Goal: Task Accomplishment & Management: Manage account settings

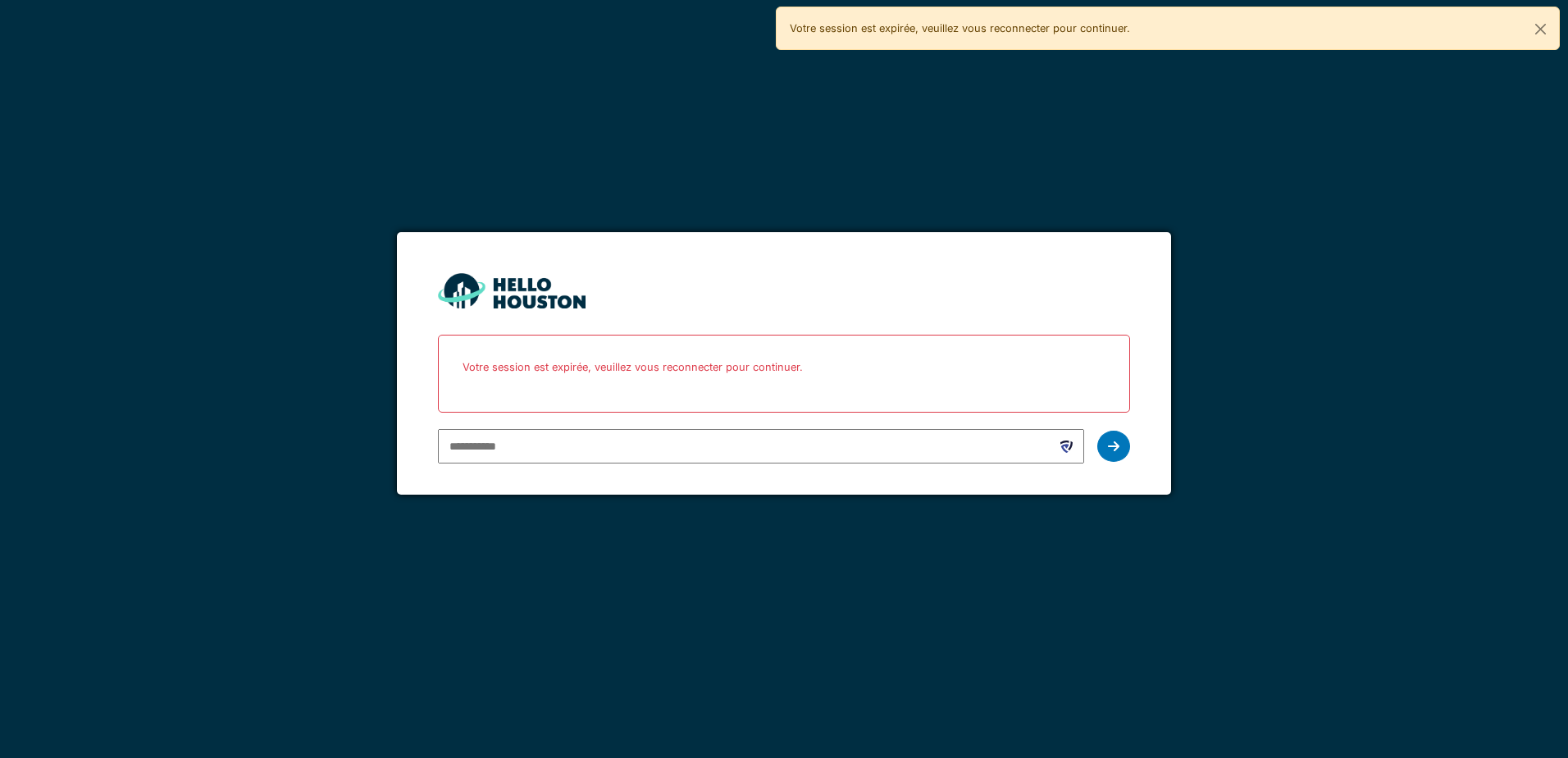
click at [630, 449] on input "email" at bounding box center [761, 446] width 645 height 35
type input "**********"
click at [1099, 448] on div at bounding box center [1113, 445] width 33 height 31
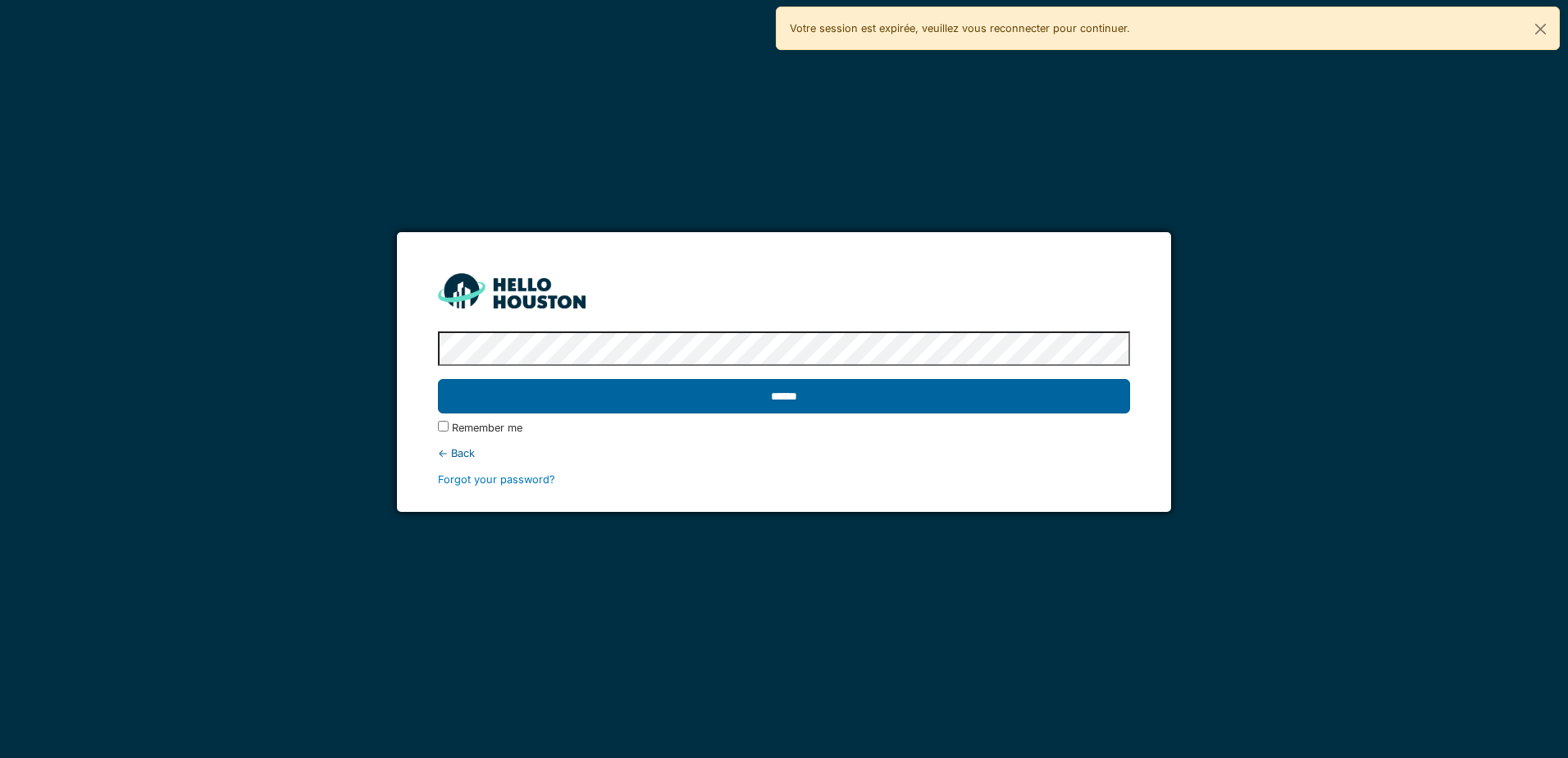
click at [841, 411] on input "******" at bounding box center [784, 395] width 691 height 35
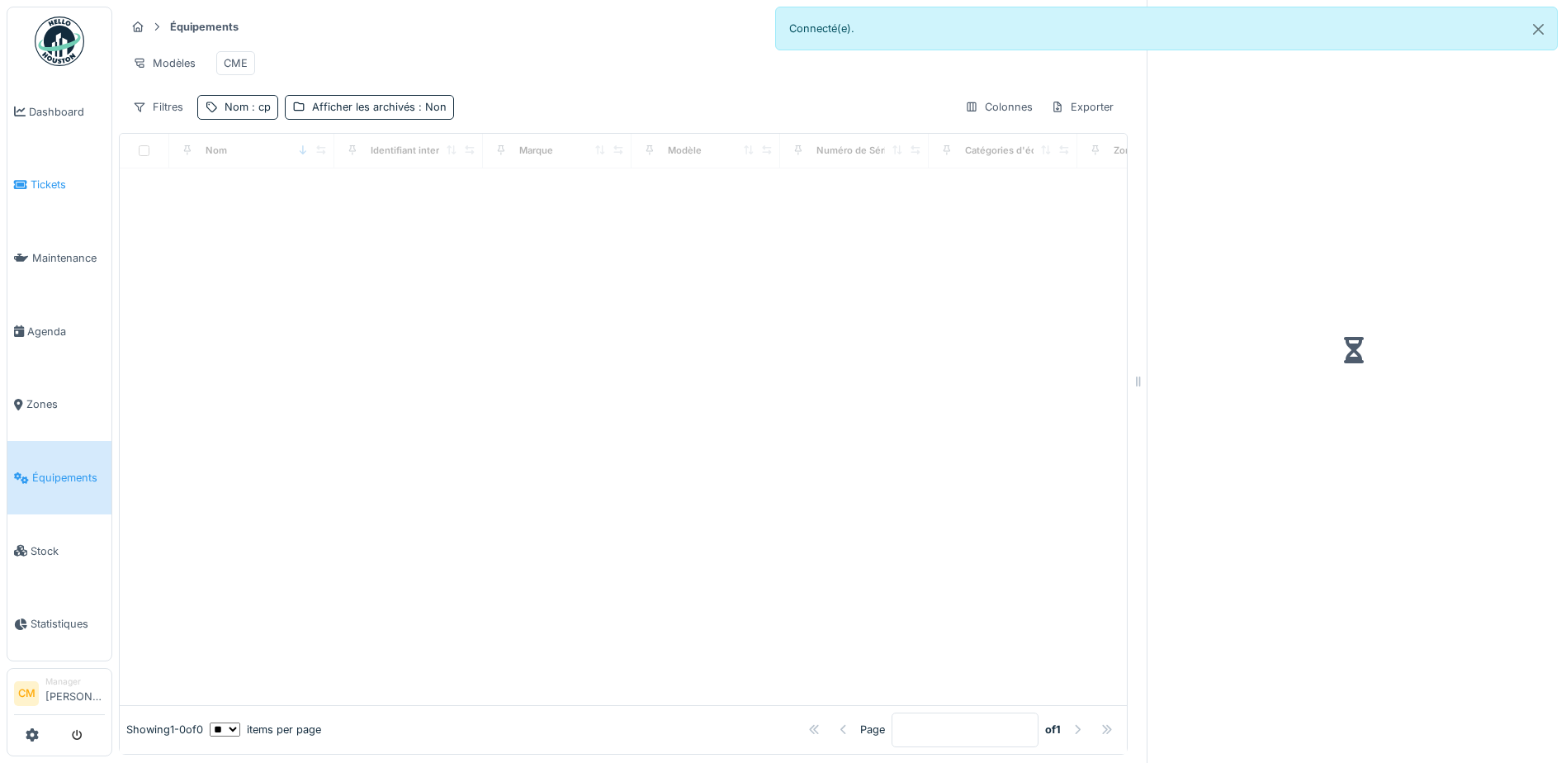
click at [49, 177] on span "Tickets" at bounding box center [68, 185] width 74 height 16
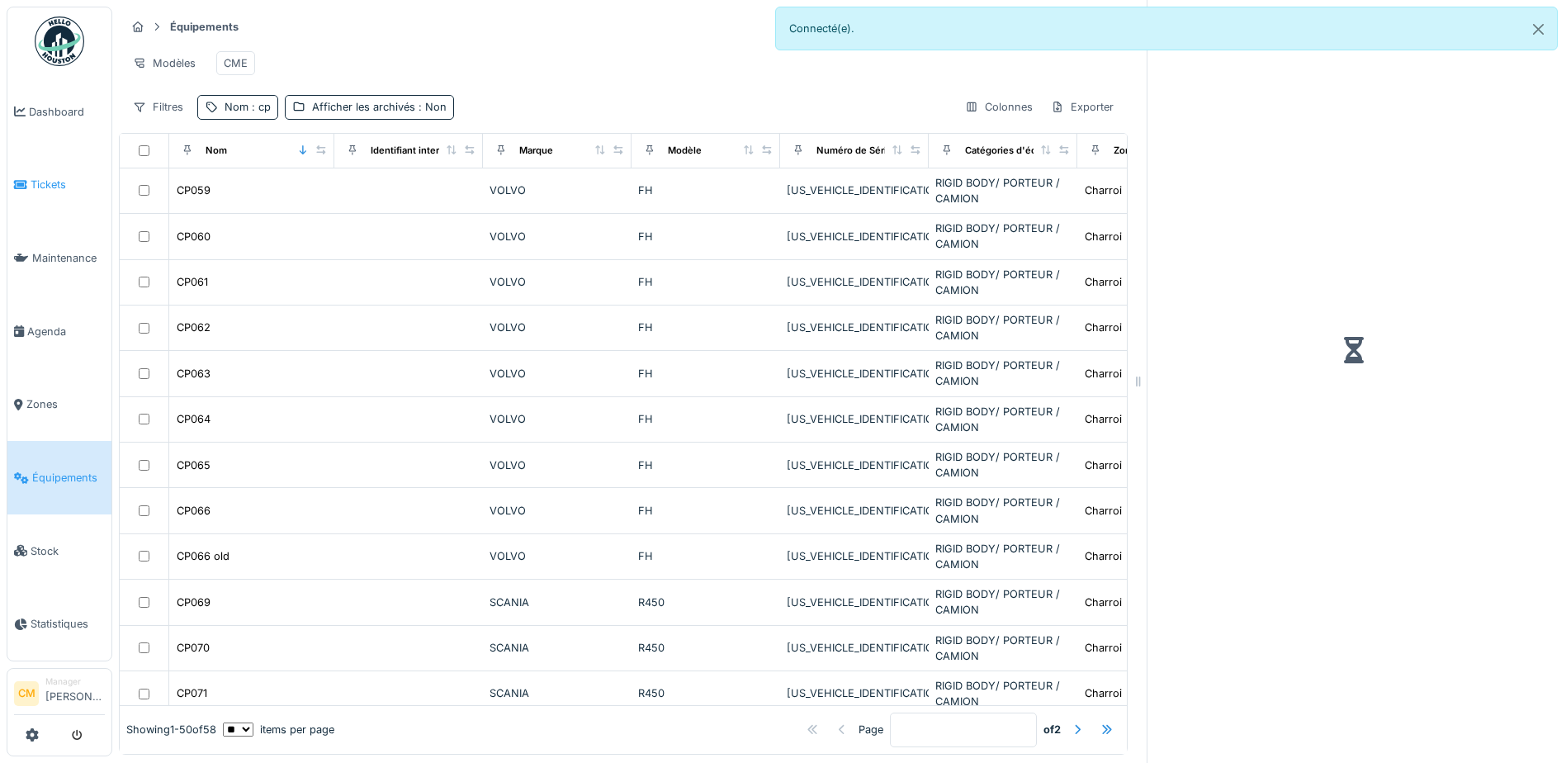
click at [67, 192] on link "Tickets" at bounding box center [59, 185] width 104 height 73
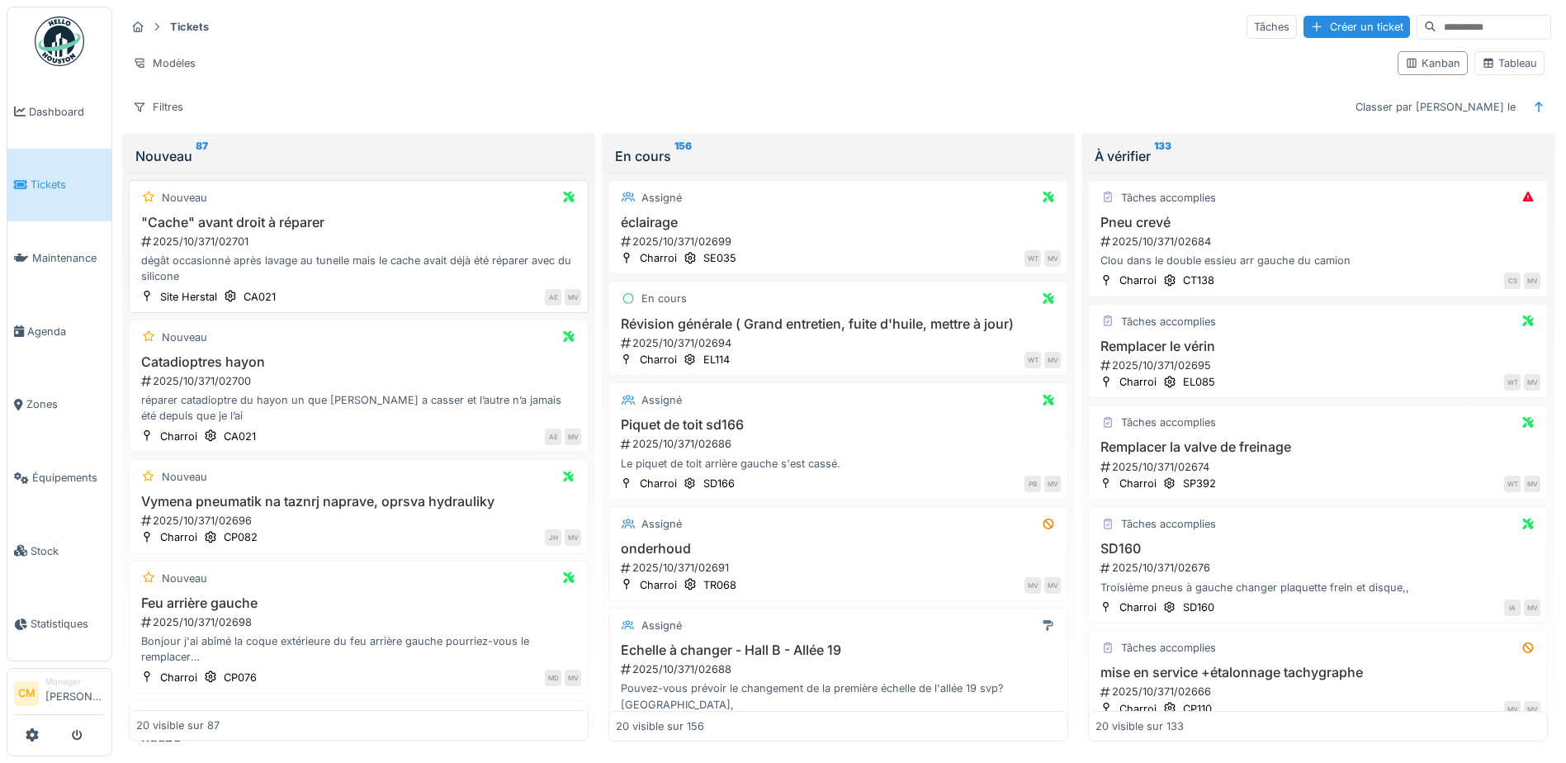
click at [182, 221] on h3 ""Cache" avant droit à réparer" at bounding box center [358, 223] width 445 height 16
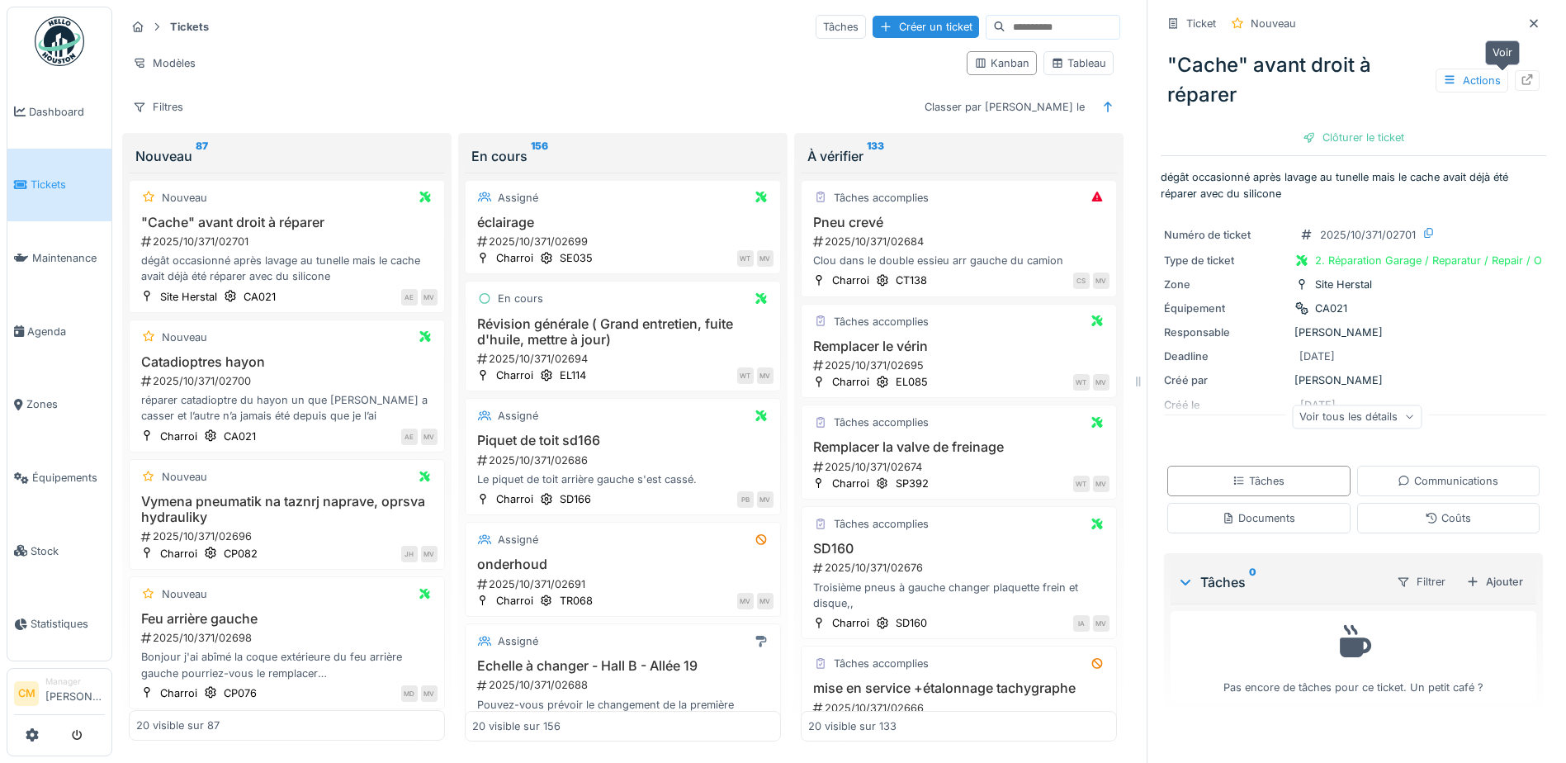
click at [1521, 83] on icon at bounding box center [1527, 79] width 13 height 11
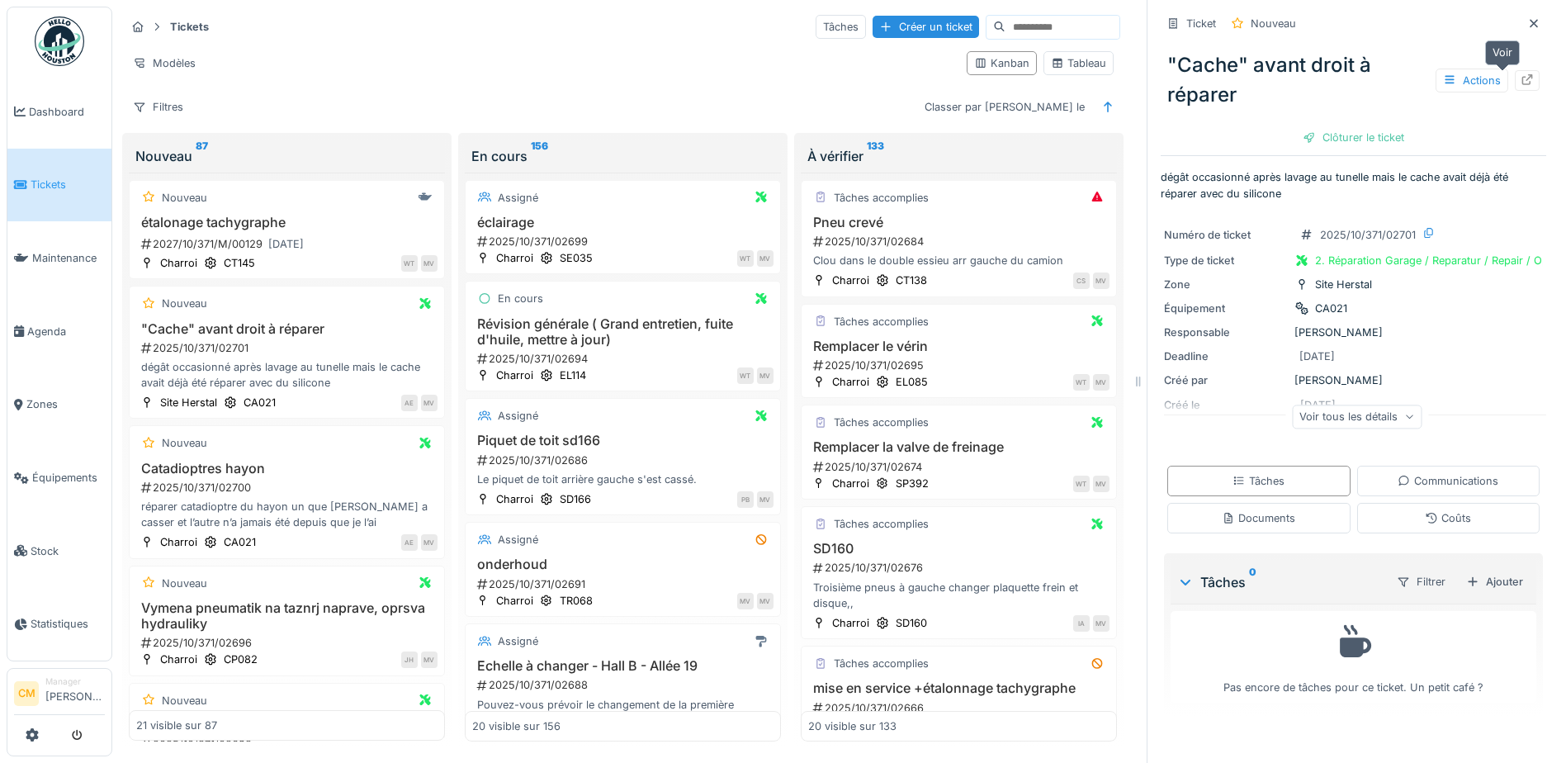
click at [1521, 83] on icon at bounding box center [1527, 79] width 13 height 11
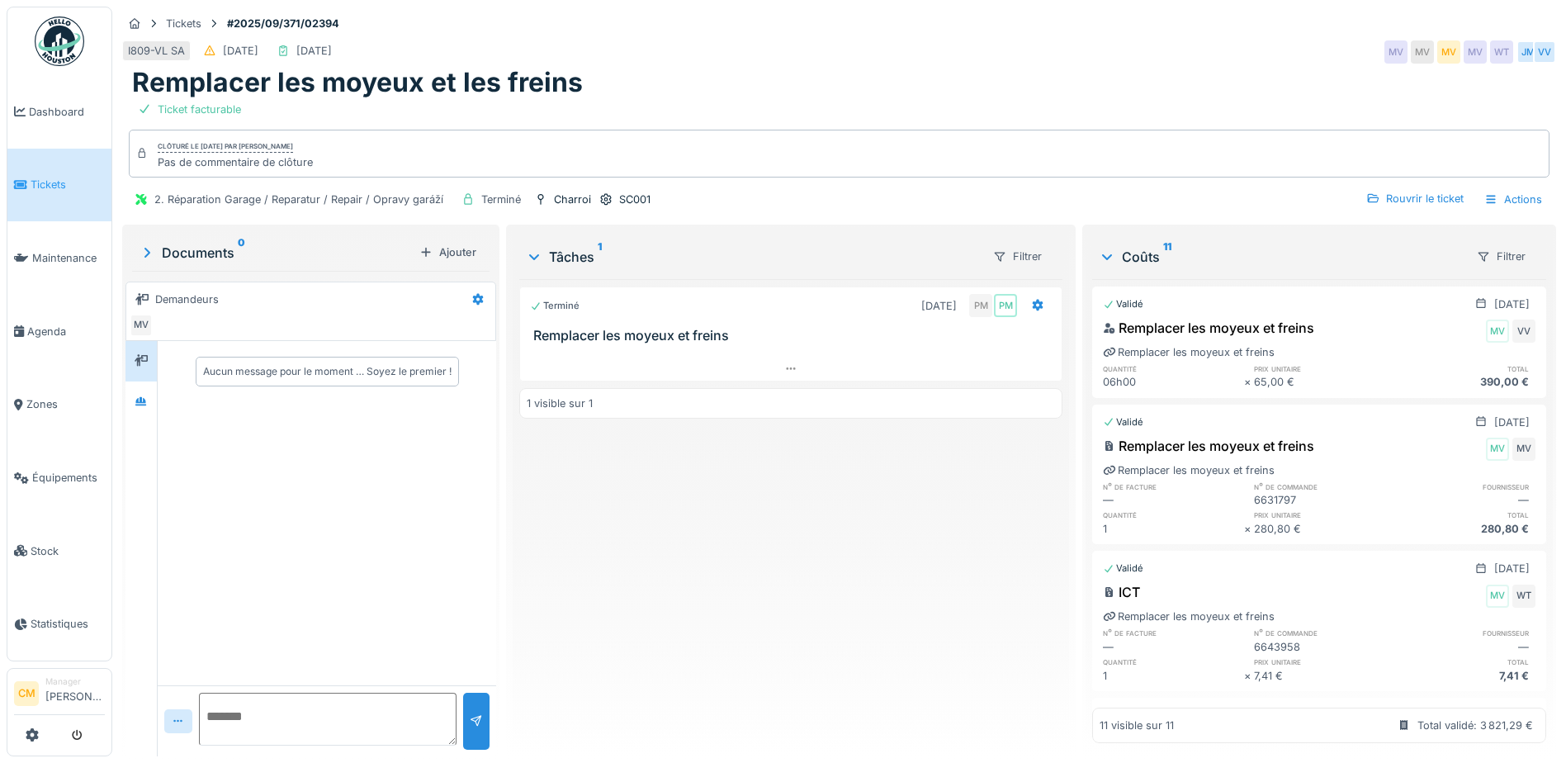
click at [695, 498] on div "Terminé 29/09/2025 PM PM Remplacer les moyeux et freins 1 visible sur 1" at bounding box center [790, 511] width 543 height 464
click at [637, 199] on div "SC001" at bounding box center [634, 200] width 31 height 16
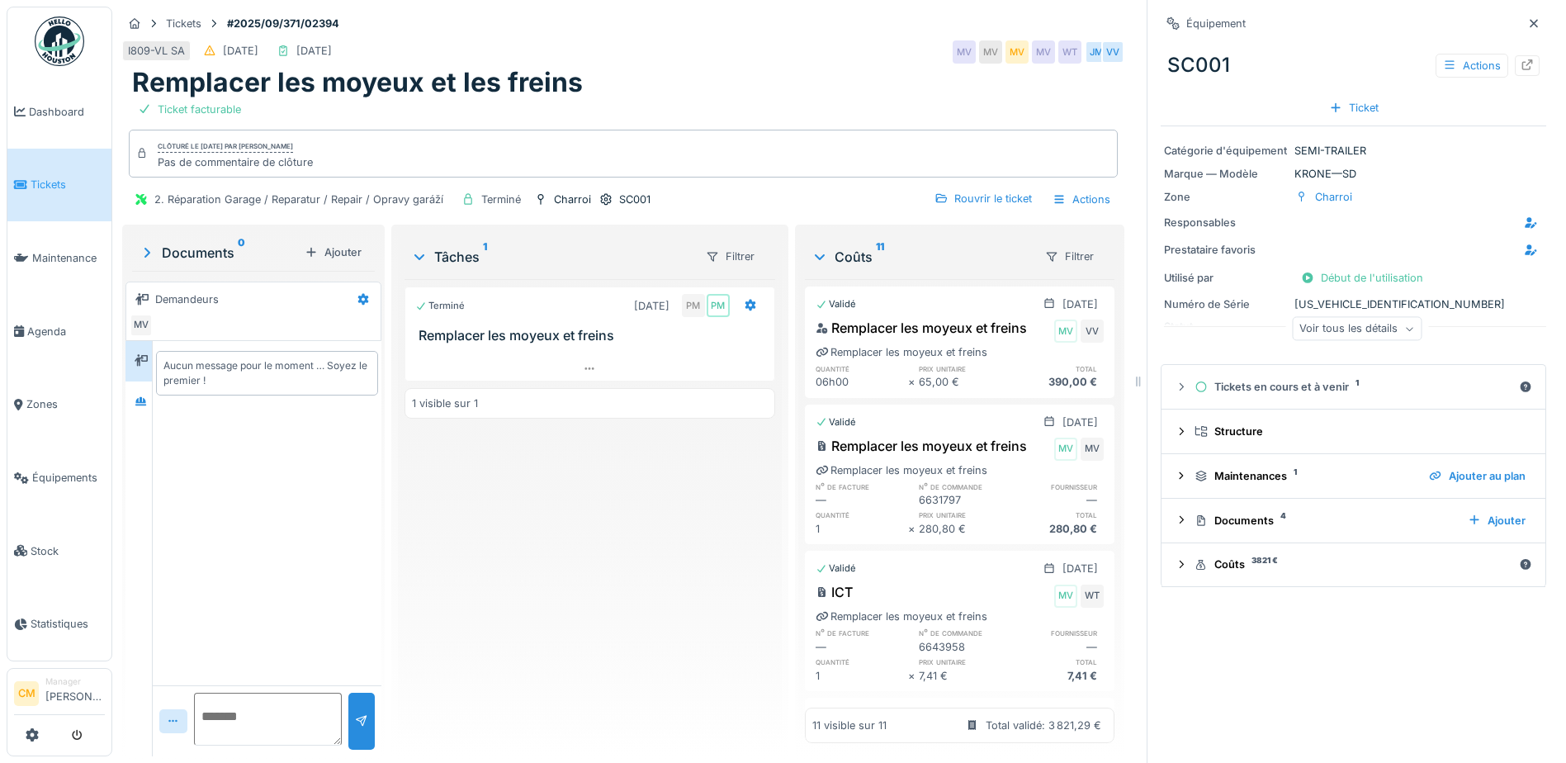
click at [1344, 332] on div "Voir tous les détails" at bounding box center [1357, 329] width 130 height 24
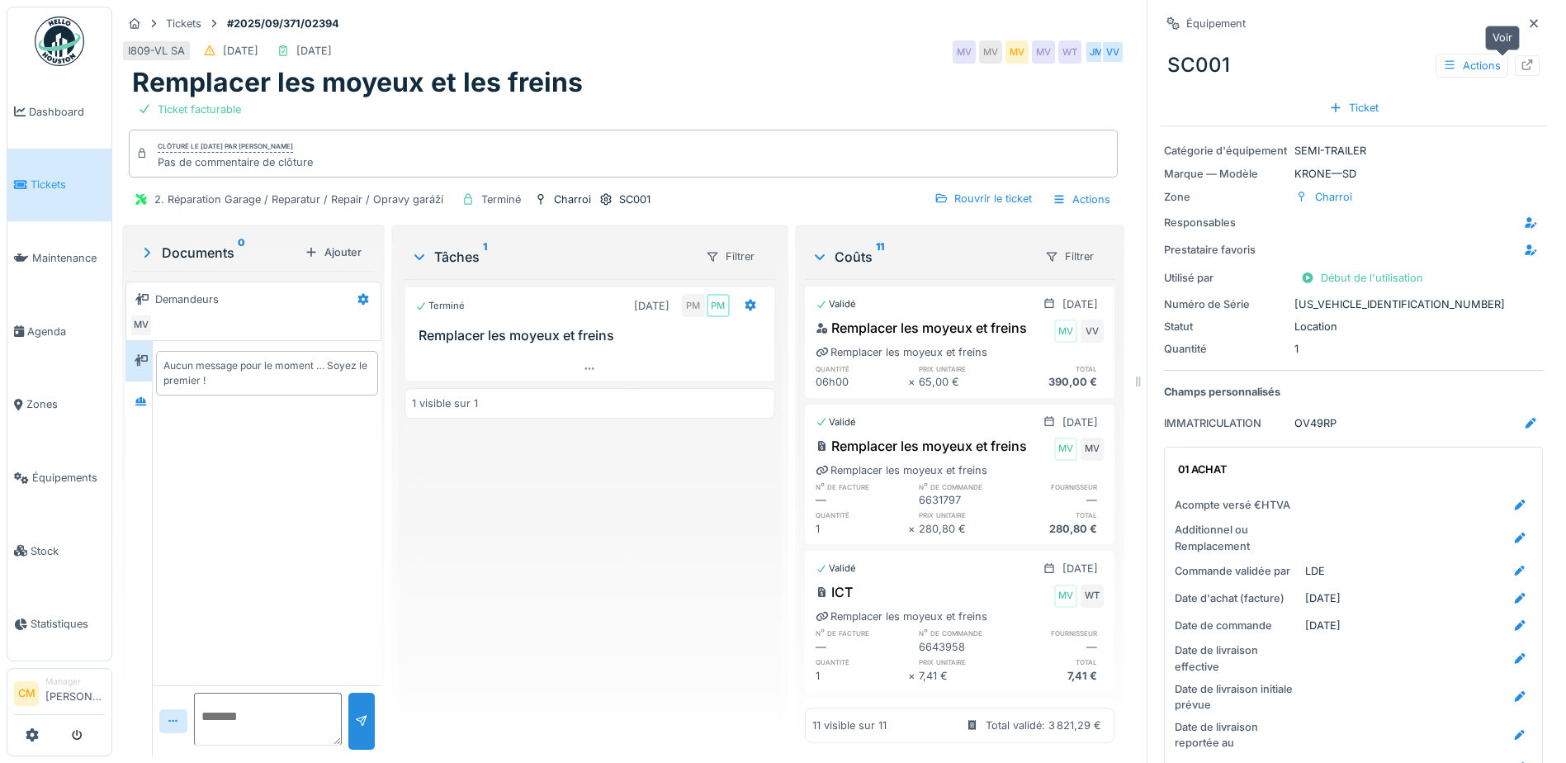
click at [1521, 59] on icon at bounding box center [1527, 64] width 13 height 11
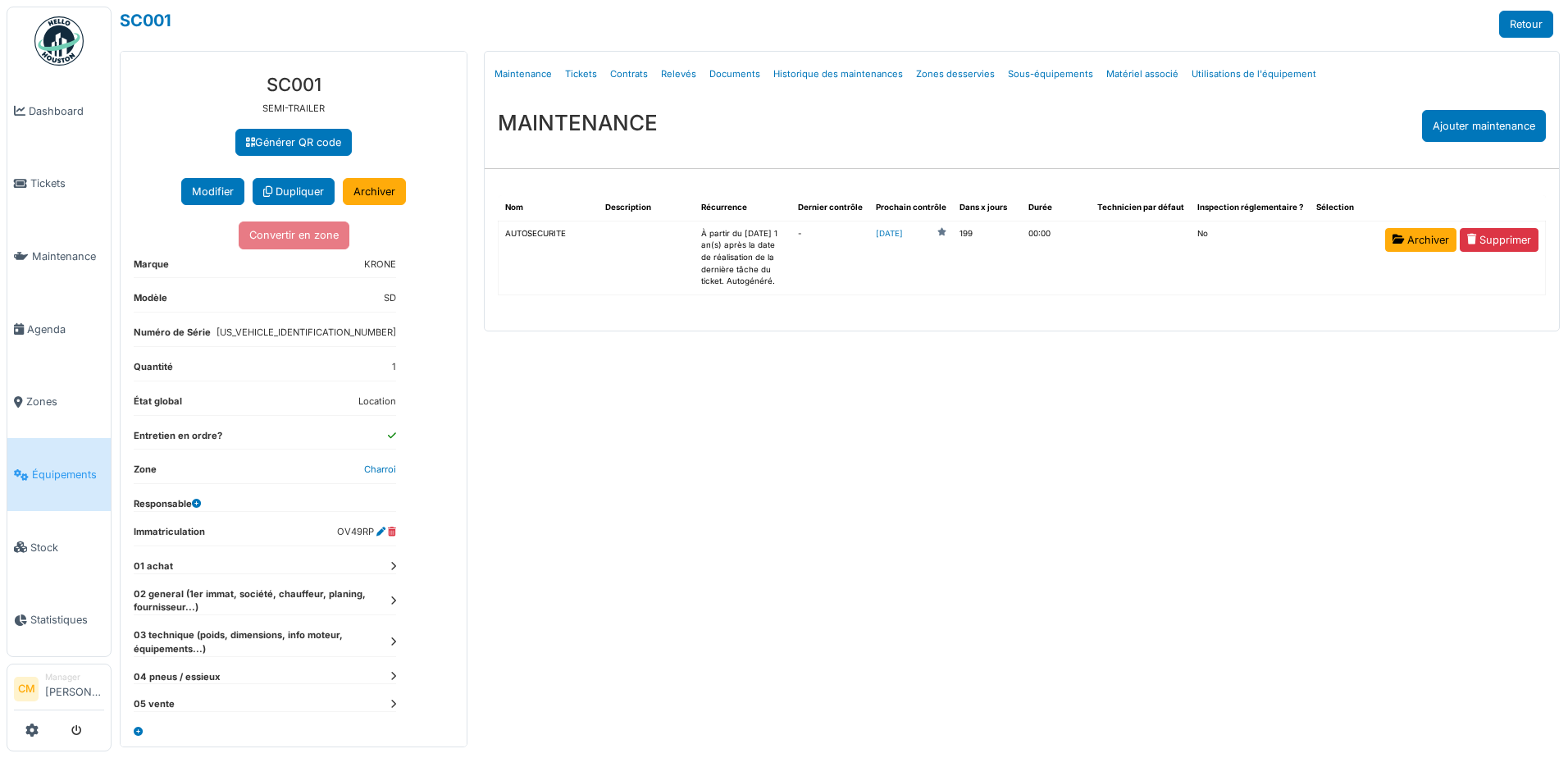
scroll to position [26, 0]
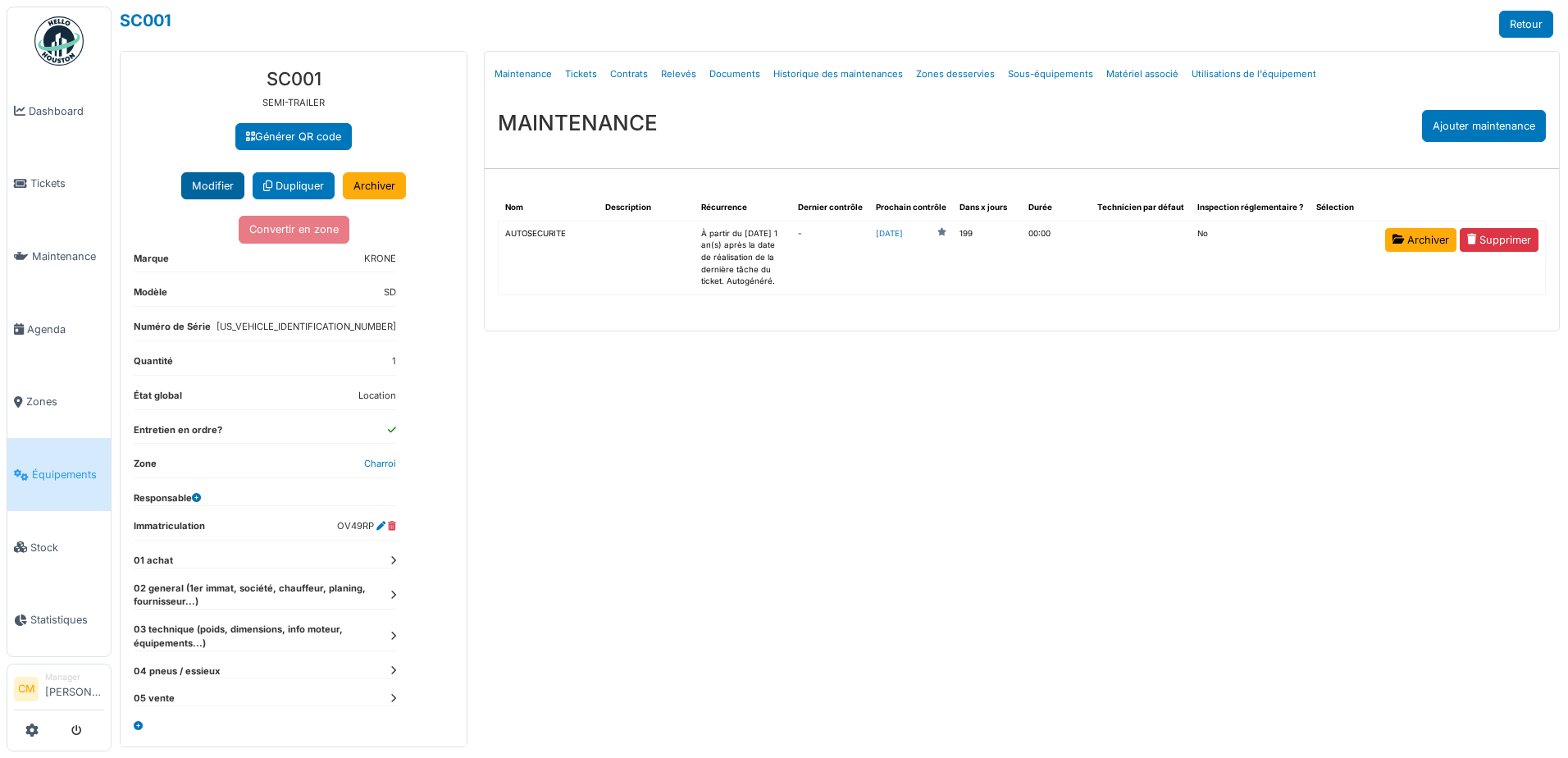
click at [211, 186] on button "Modifier" at bounding box center [213, 185] width 64 height 27
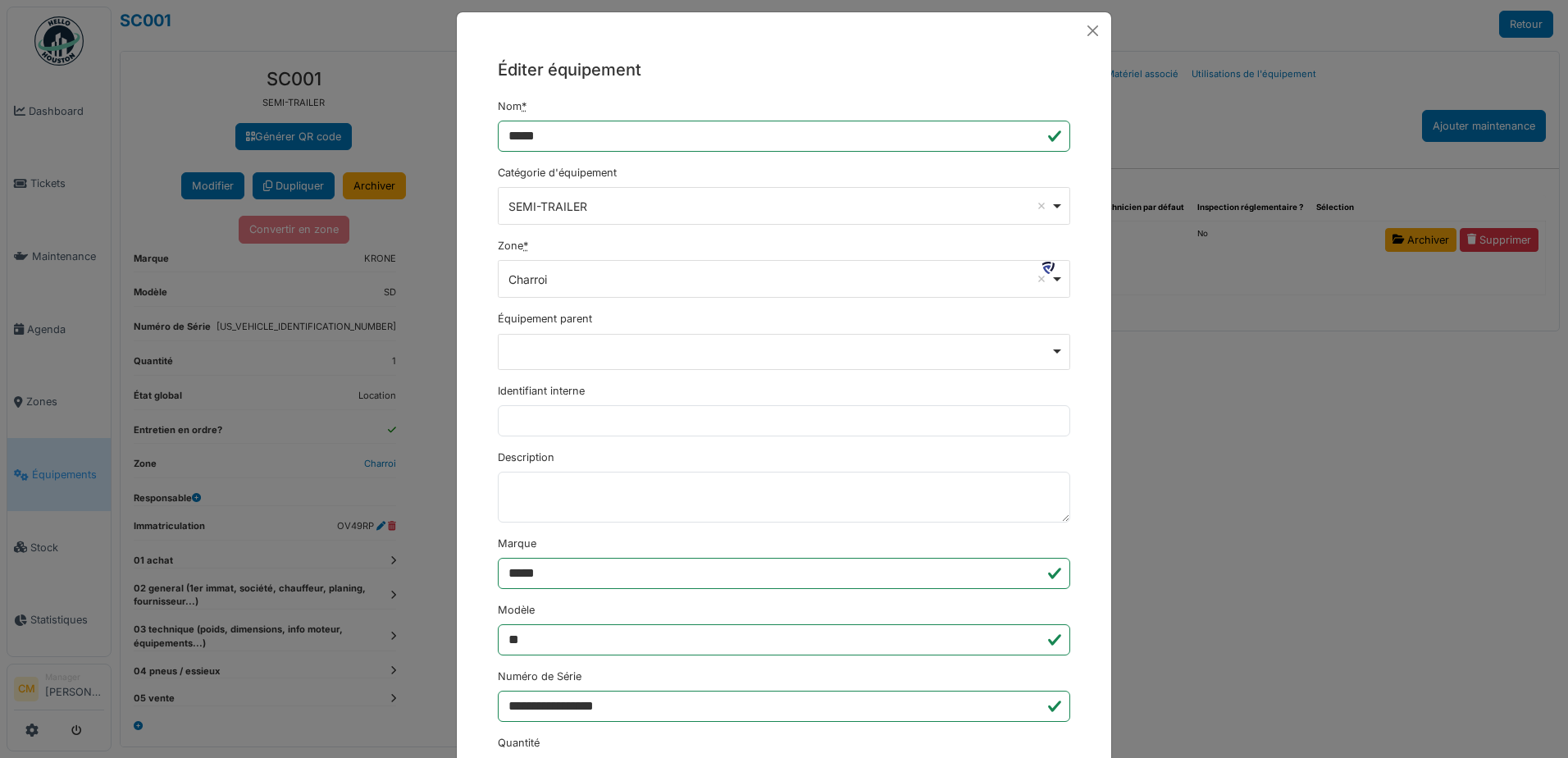
scroll to position [0, 0]
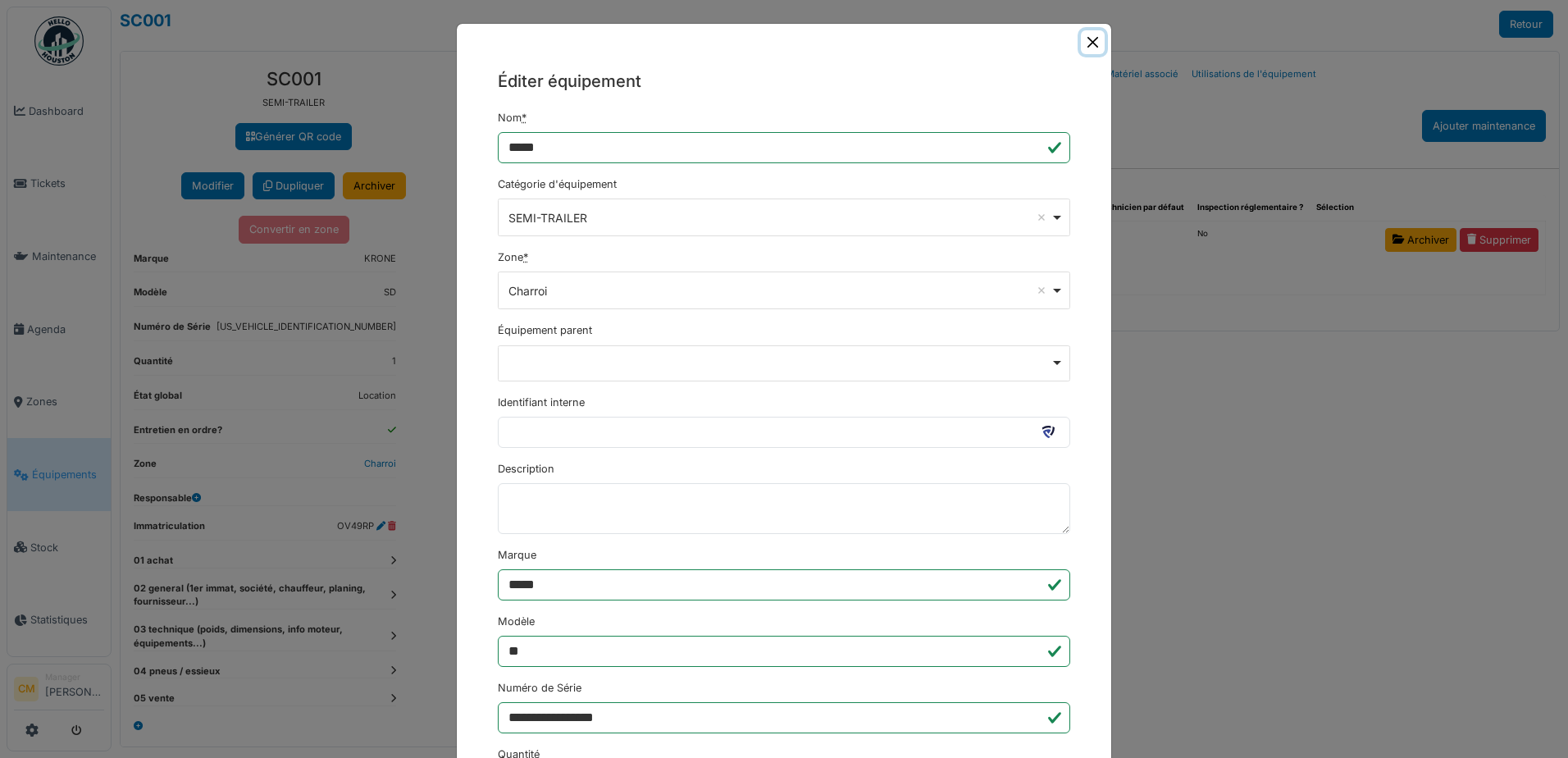
click at [1089, 43] on button "Close" at bounding box center [1092, 43] width 24 height 24
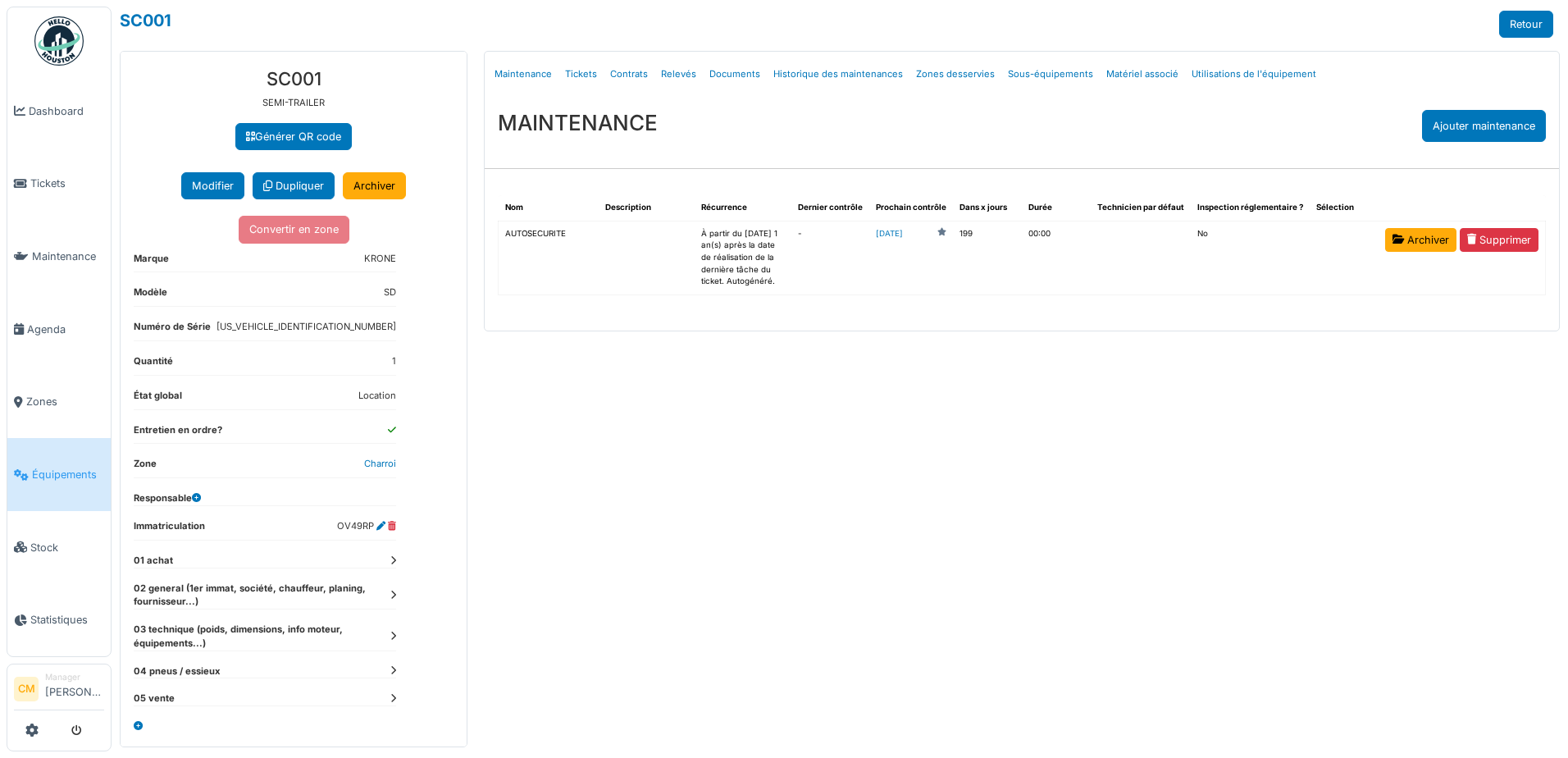
click at [70, 467] on span "Équipements" at bounding box center [68, 475] width 72 height 16
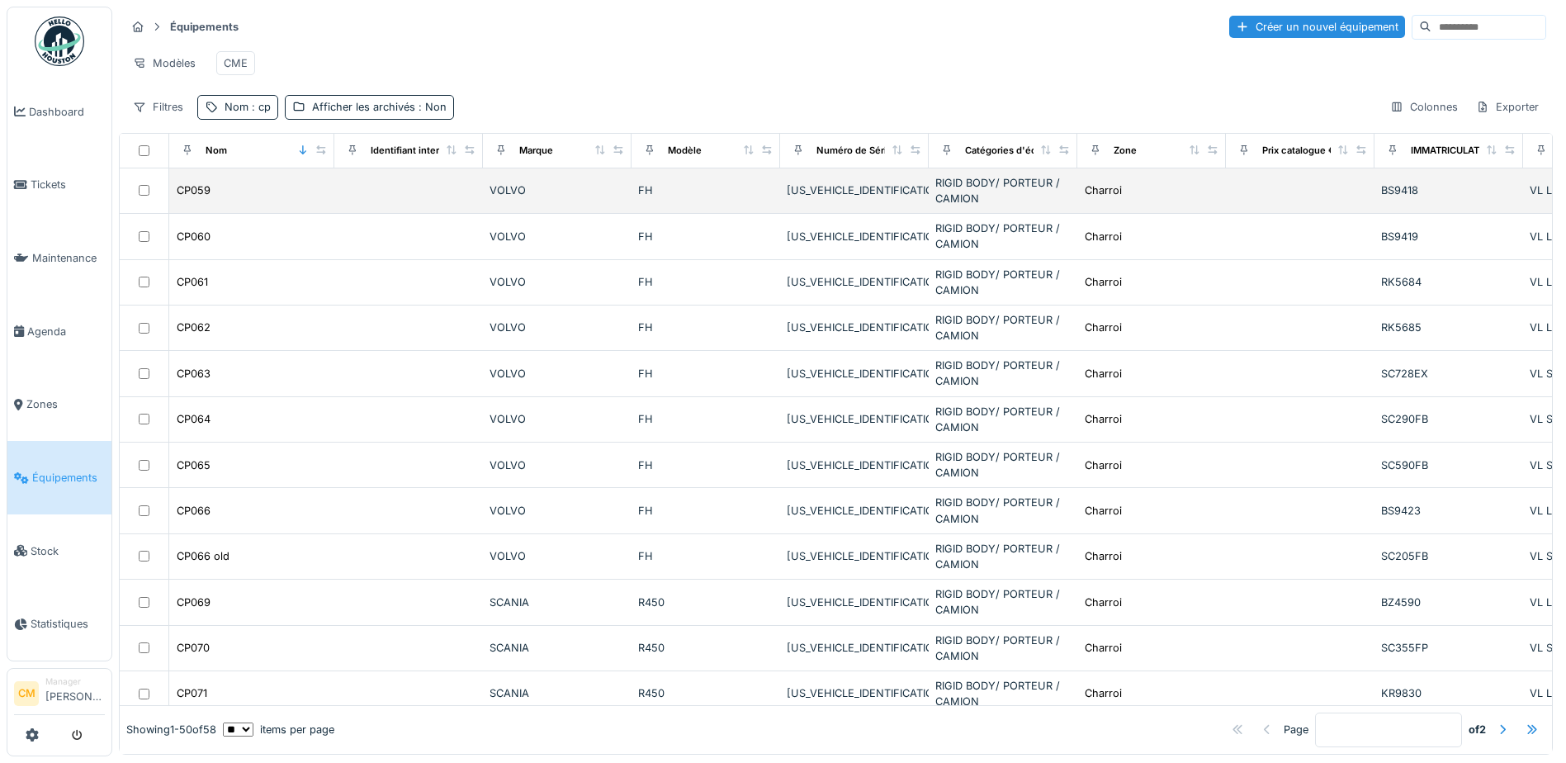
click at [515, 198] on div "VOLVO" at bounding box center [557, 190] width 135 height 16
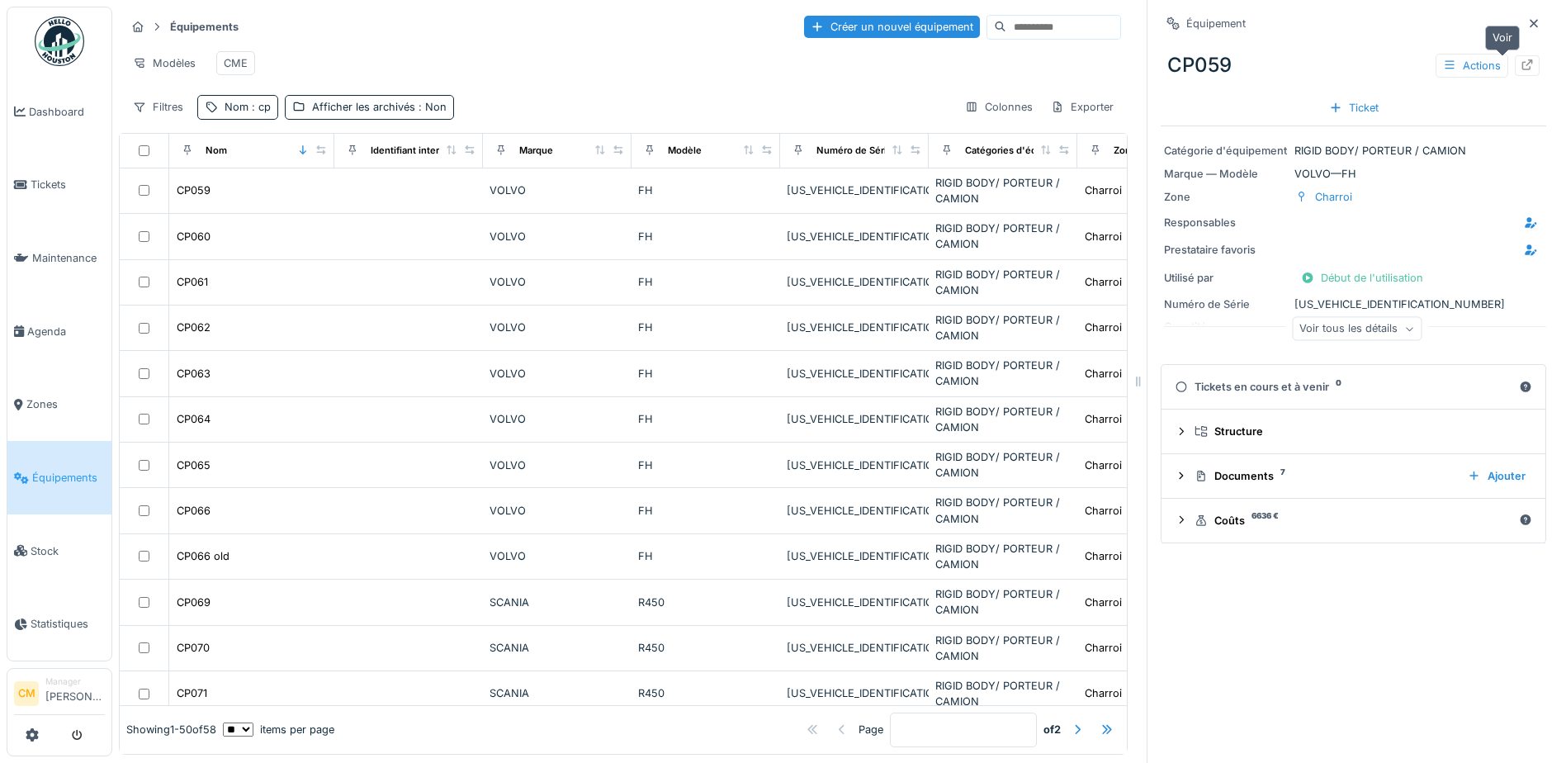
click at [1521, 73] on div at bounding box center [1527, 66] width 13 height 16
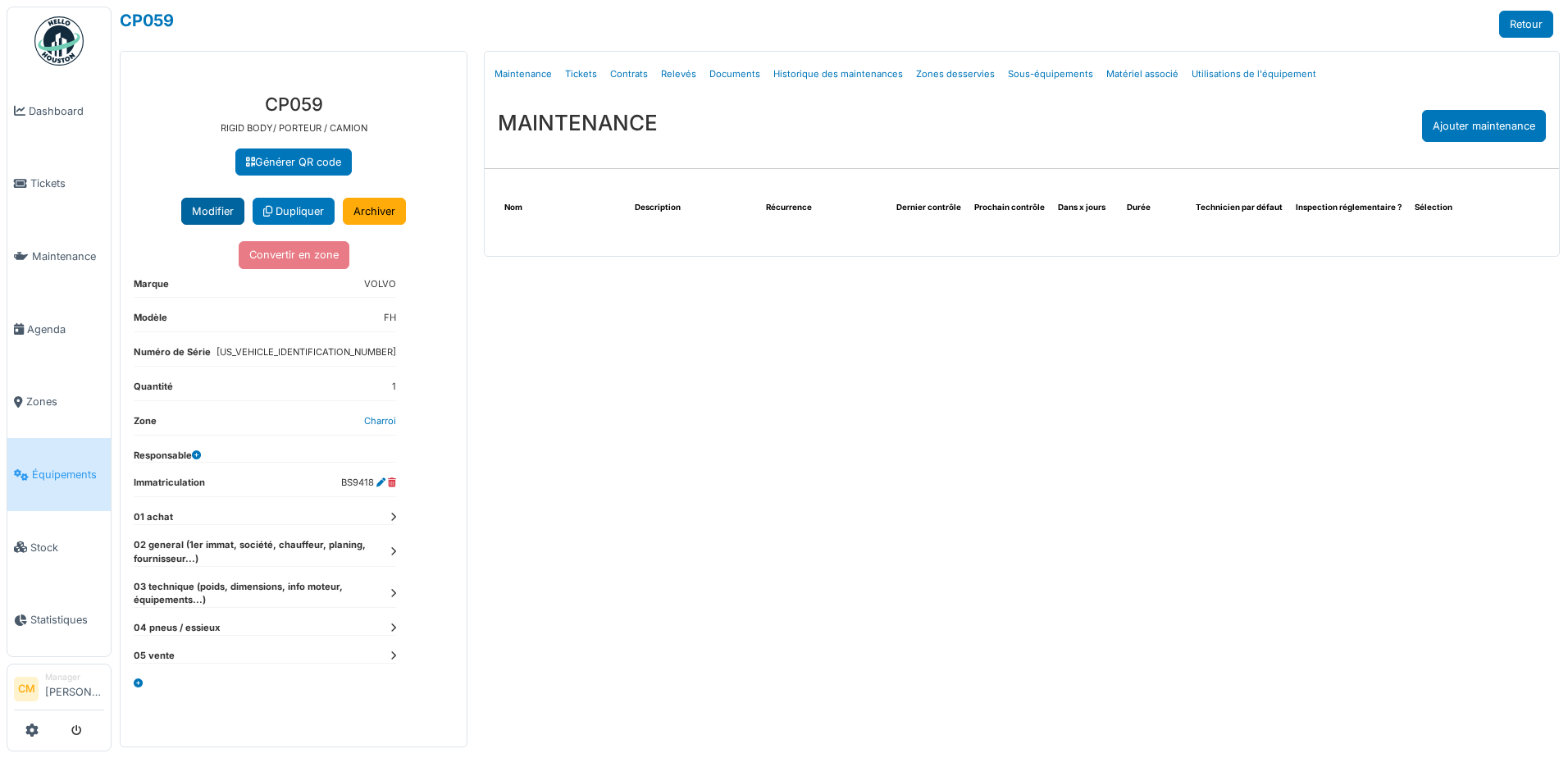
click at [215, 205] on button "Modifier" at bounding box center [213, 211] width 64 height 27
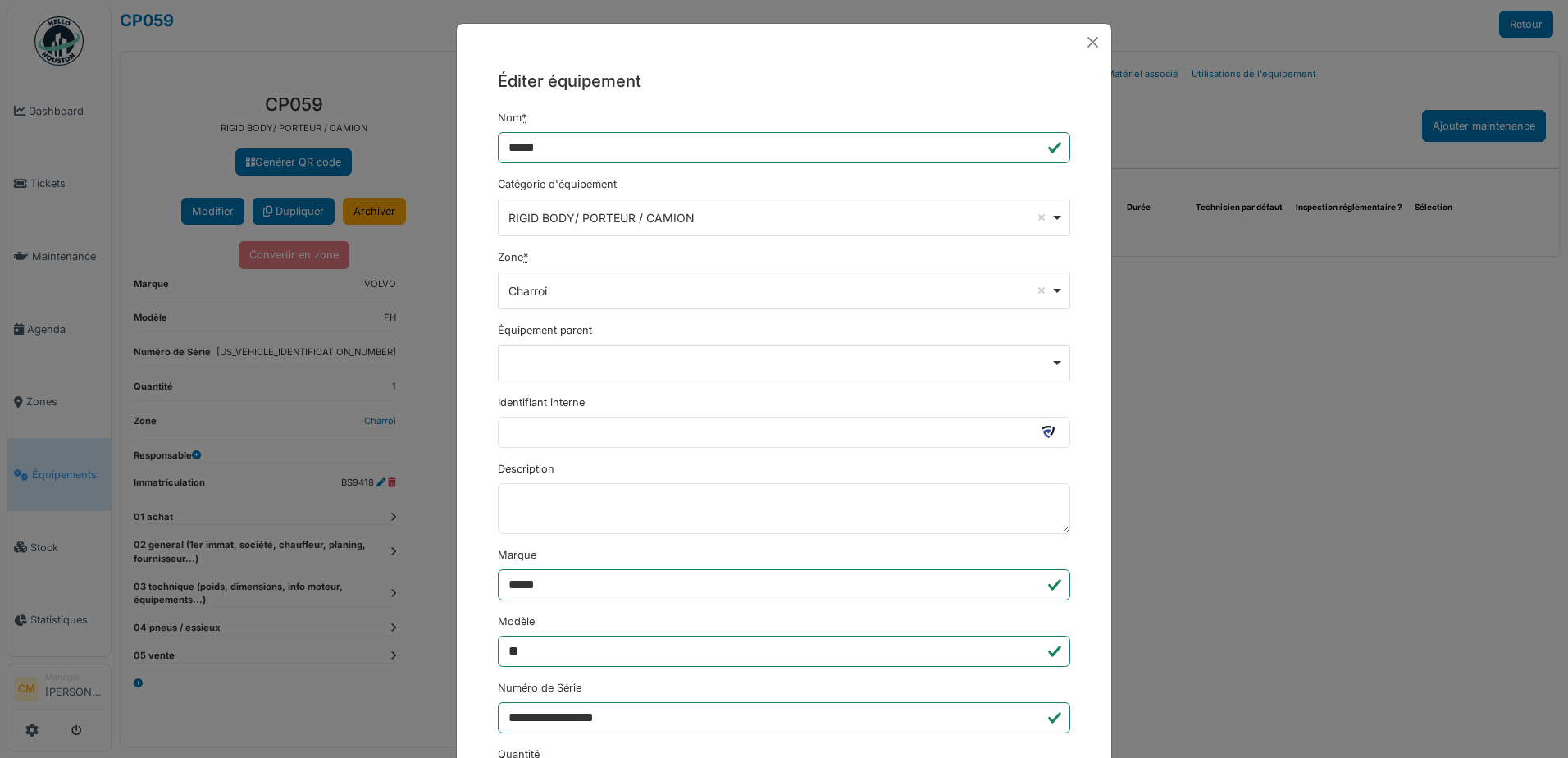
click at [1054, 220] on div "RIGID BODY/ PORTEUR / CAMION Remove item" at bounding box center [784, 218] width 558 height 24
click at [1085, 49] on button "Close" at bounding box center [1092, 43] width 24 height 24
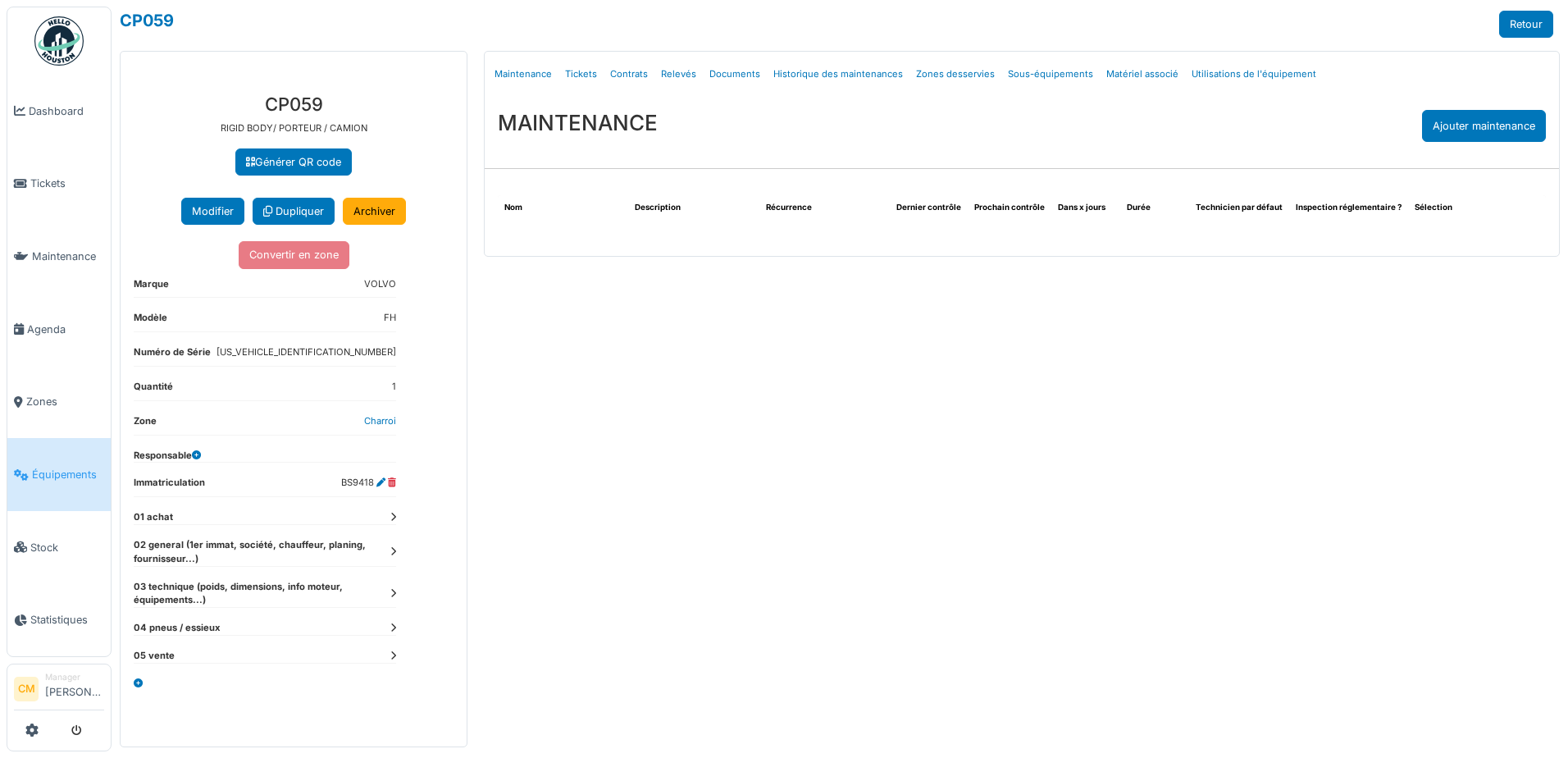
click at [1258, 341] on div "Menu Détails Maintenance Tickets Contrats Relevés Documents Historique des main…" at bounding box center [1022, 398] width 1092 height 696
click at [163, 514] on dt "01 achat" at bounding box center [265, 518] width 262 height 14
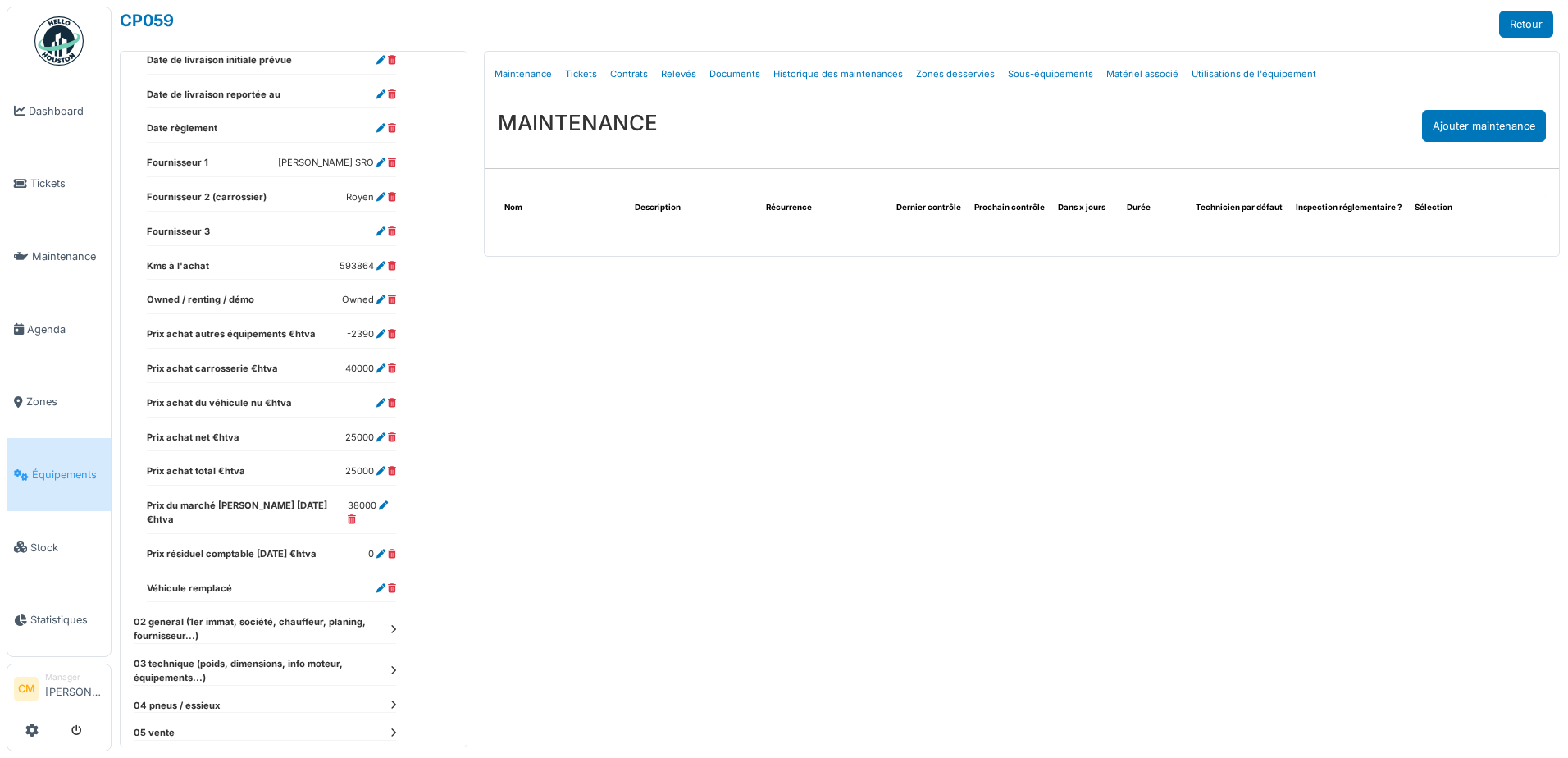
scroll to position [677, 0]
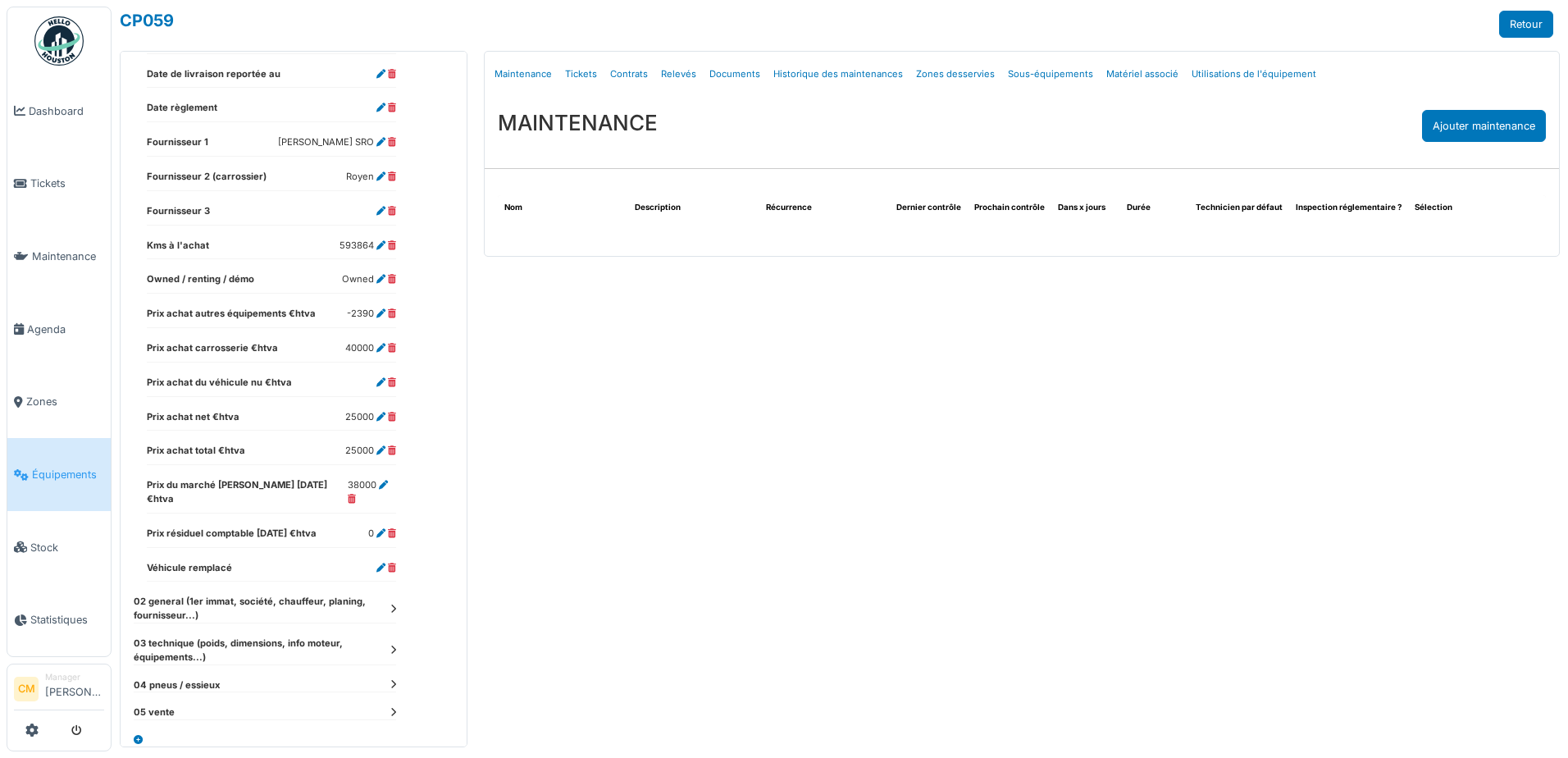
click at [181, 595] on dt "02 general (1er immat, société, chauffeur, planing, fournisseur...)" at bounding box center [265, 609] width 262 height 28
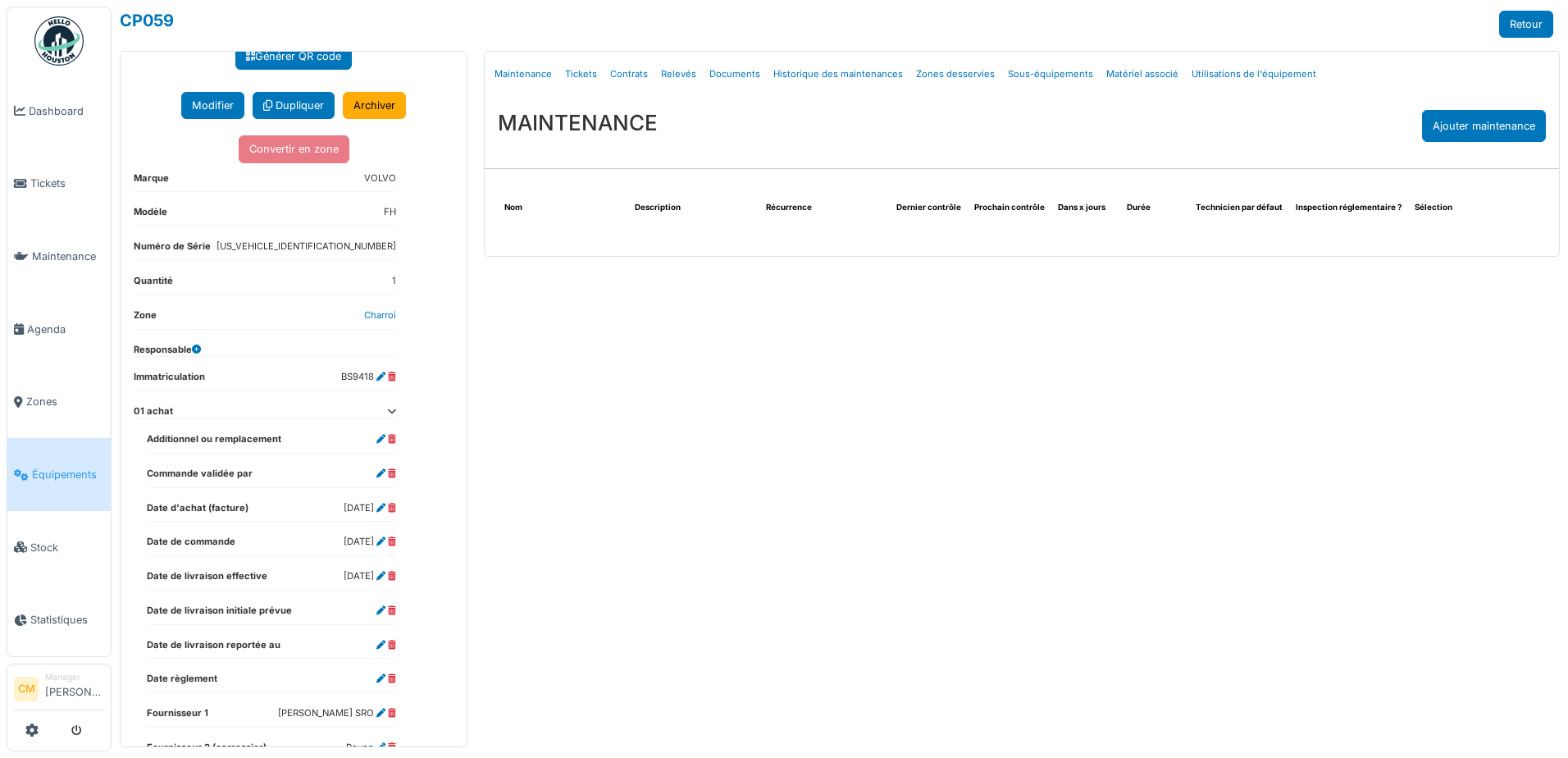
scroll to position [0, 0]
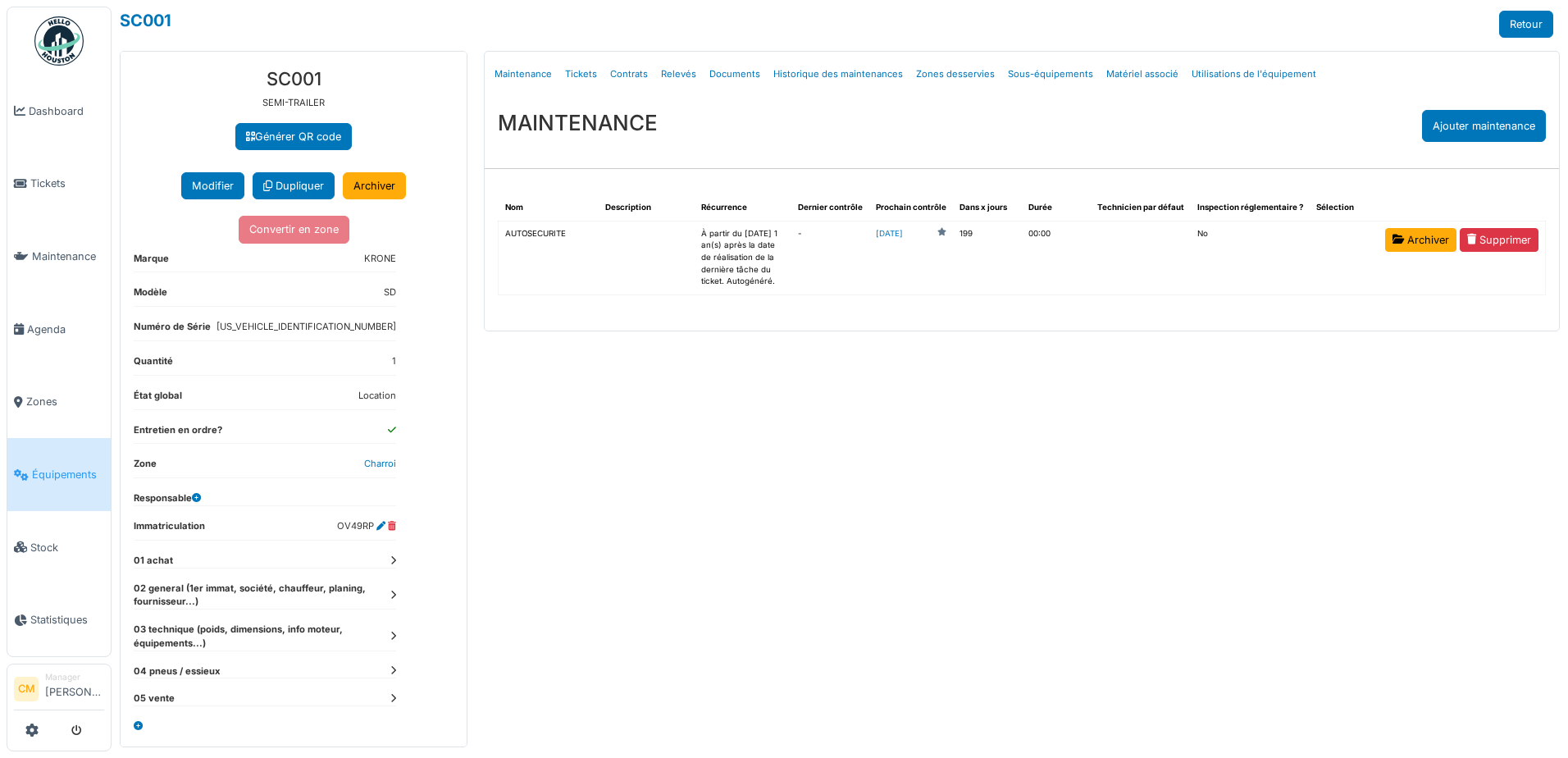
click at [223, 634] on dt "03 technique (poids, dimensions, info moteur, équipements...)" at bounding box center [265, 637] width 262 height 28
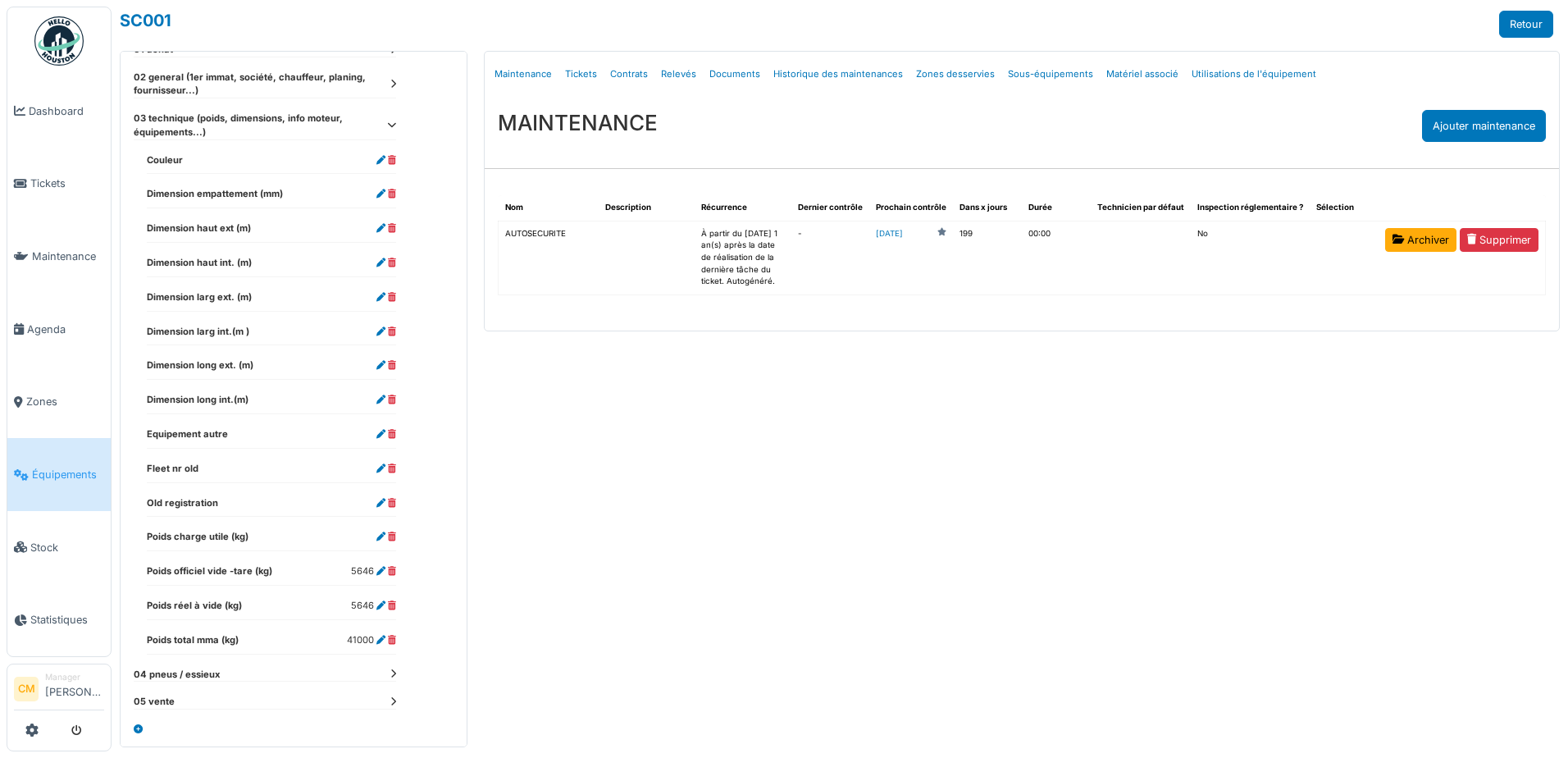
scroll to position [539, 0]
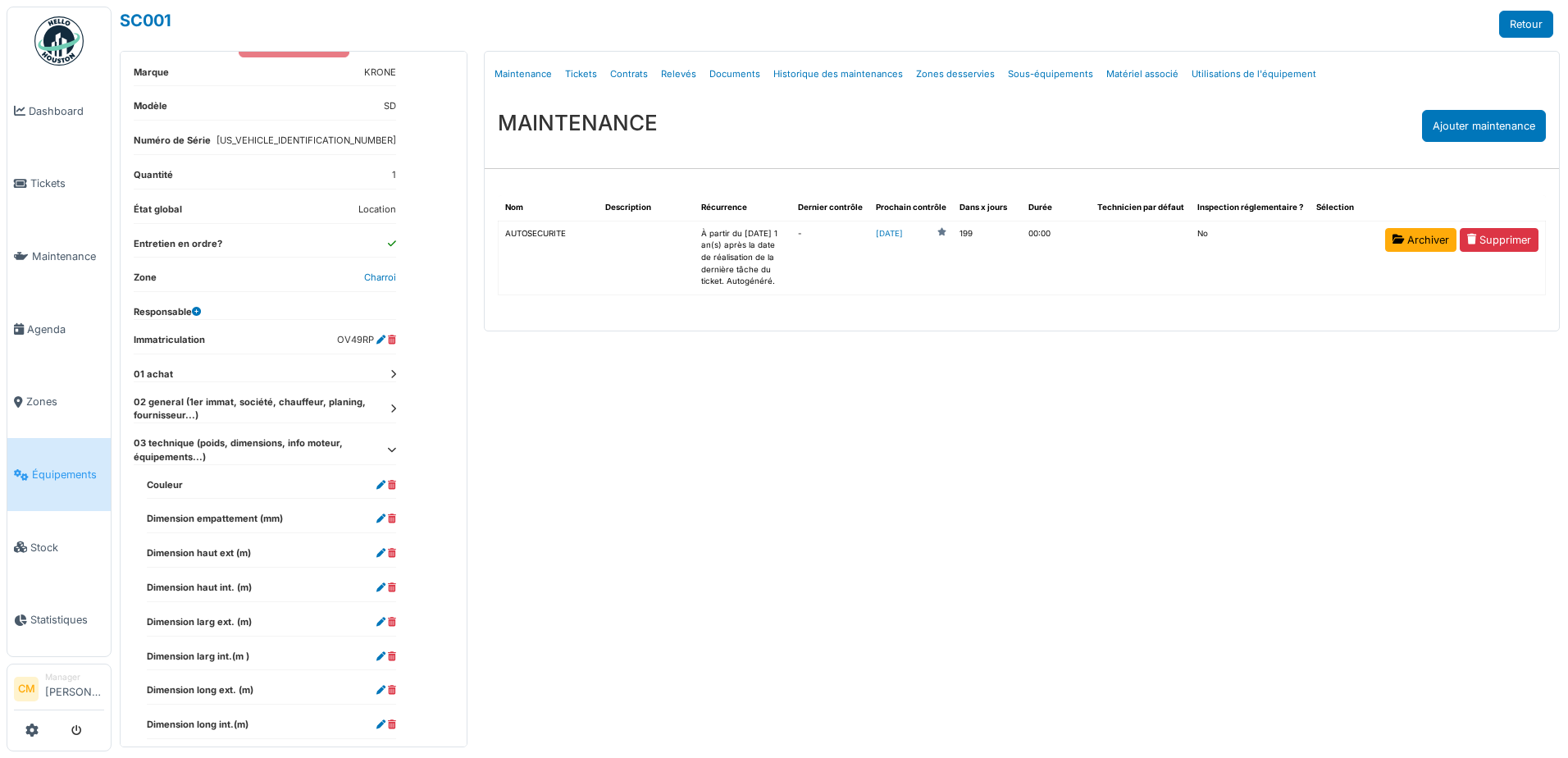
click at [181, 452] on dt "03 technique (poids, dimensions, info moteur, équipements...)" at bounding box center [265, 450] width 262 height 28
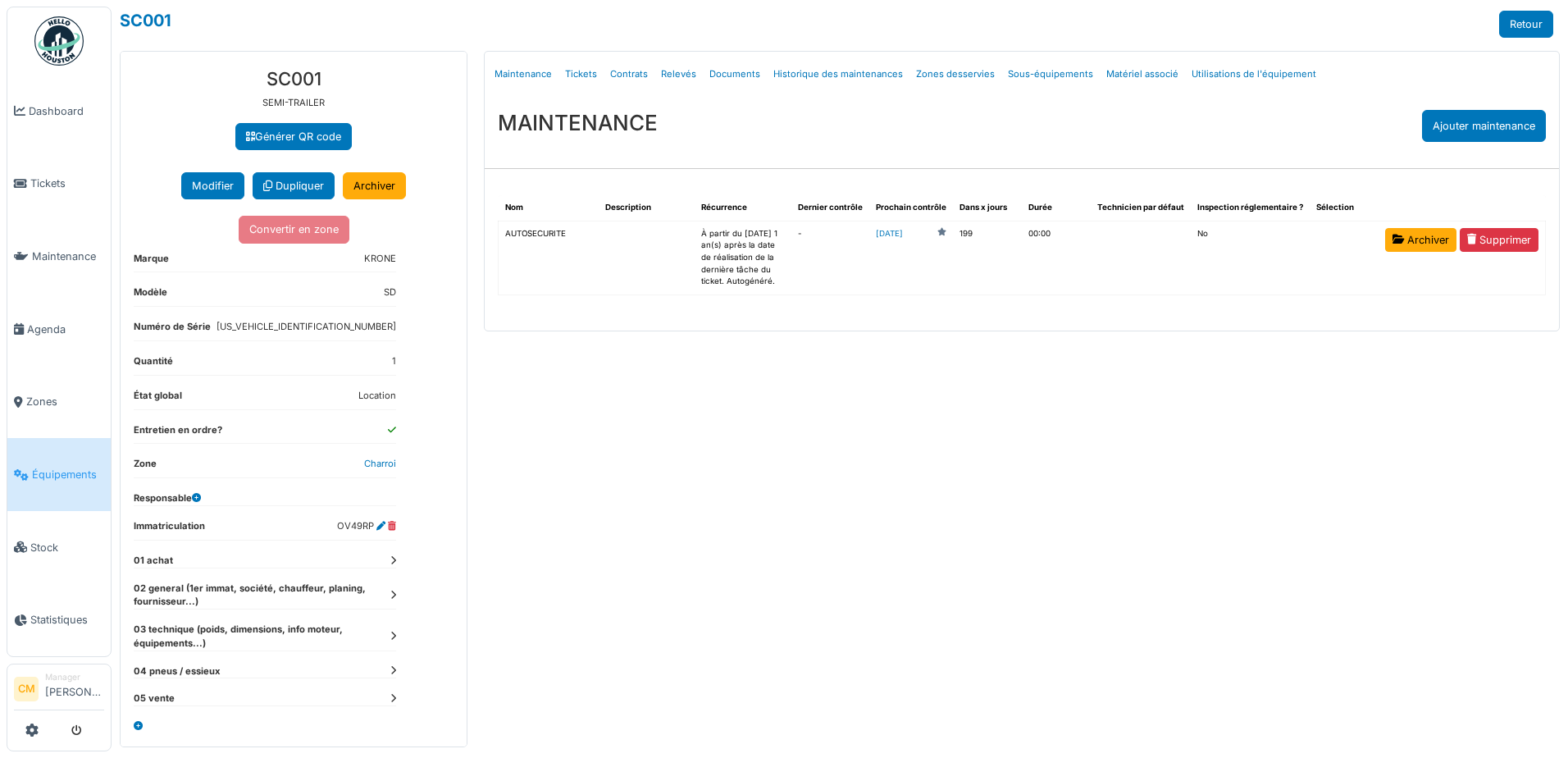
scroll to position [26, 0]
click at [186, 597] on dt "02 general (1er immat, société, chauffeur, planing, fournisseur...)" at bounding box center [265, 595] width 262 height 28
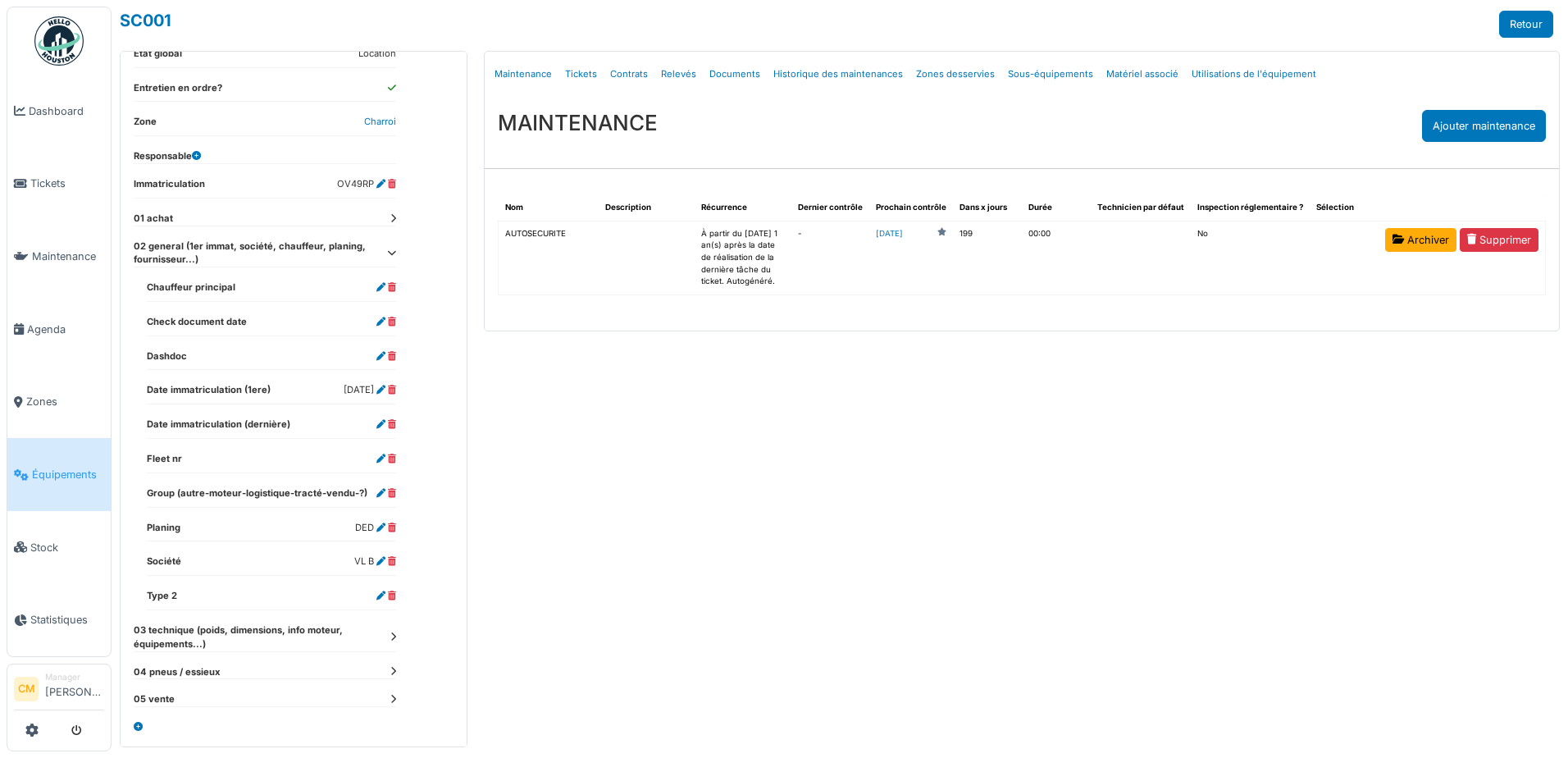
scroll to position [369, 0]
